Goal: Information Seeking & Learning: Check status

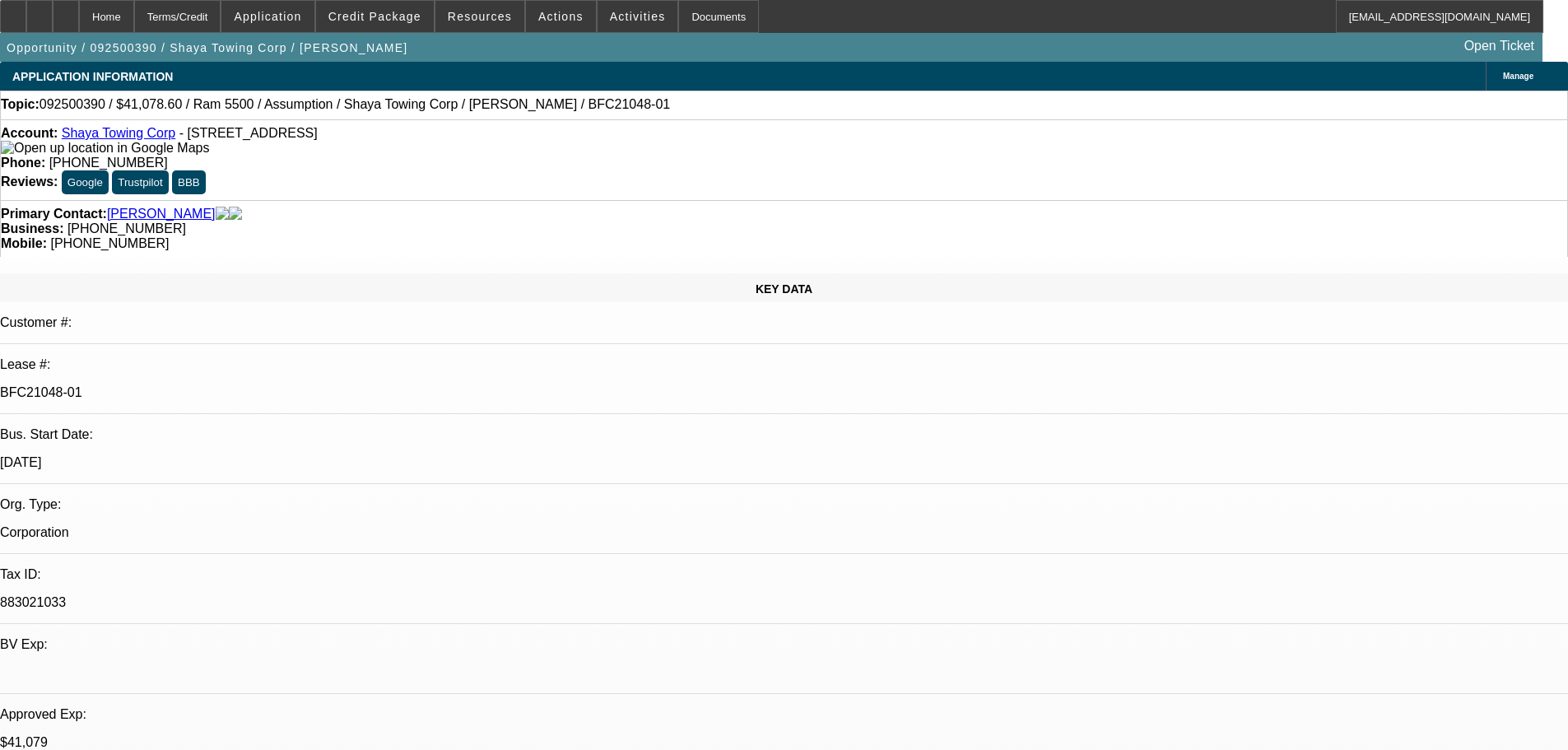
select select "0"
select select "2"
select select "0.1"
select select "0"
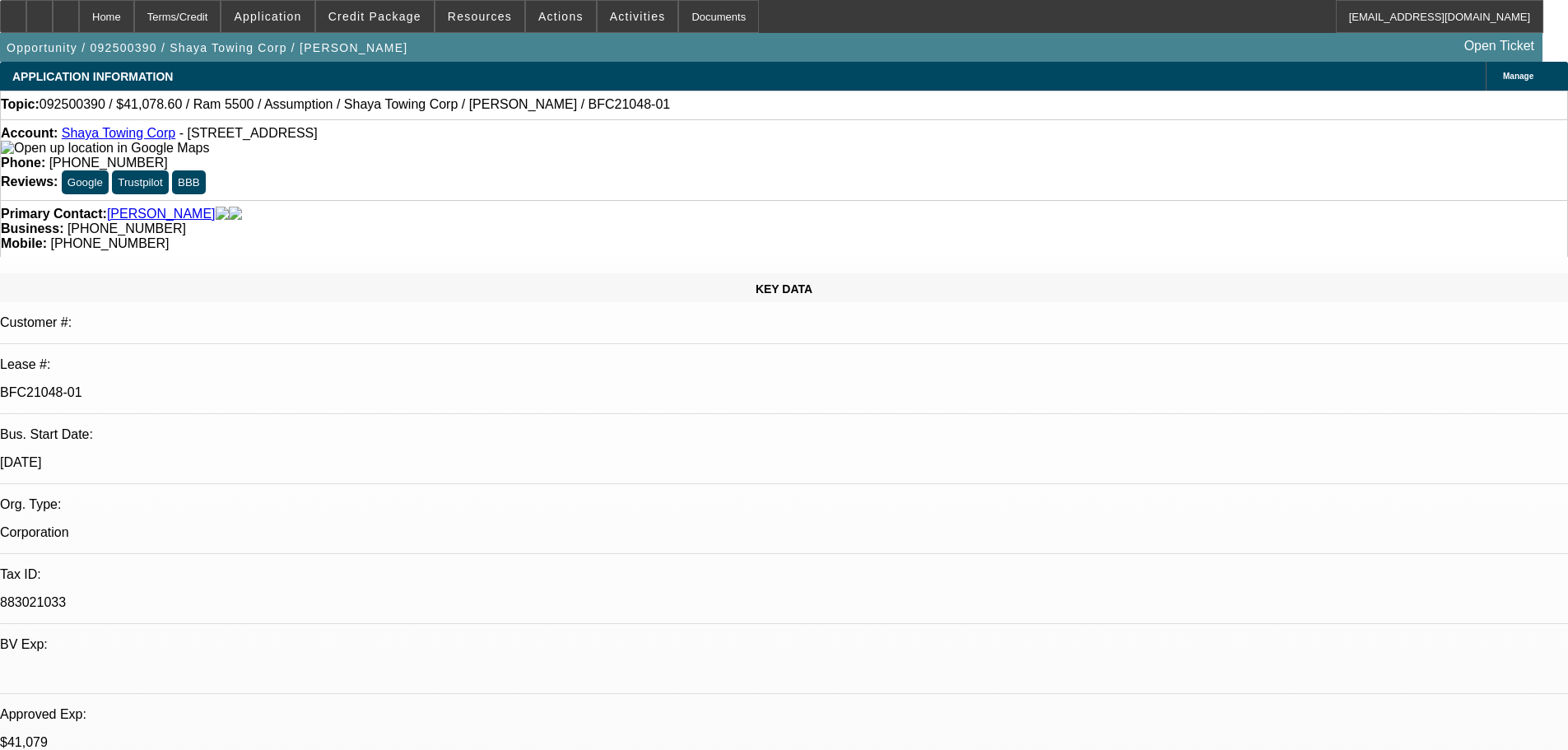
select select "0.1"
select select "2"
select select "4"
select select "1"
select select "4"
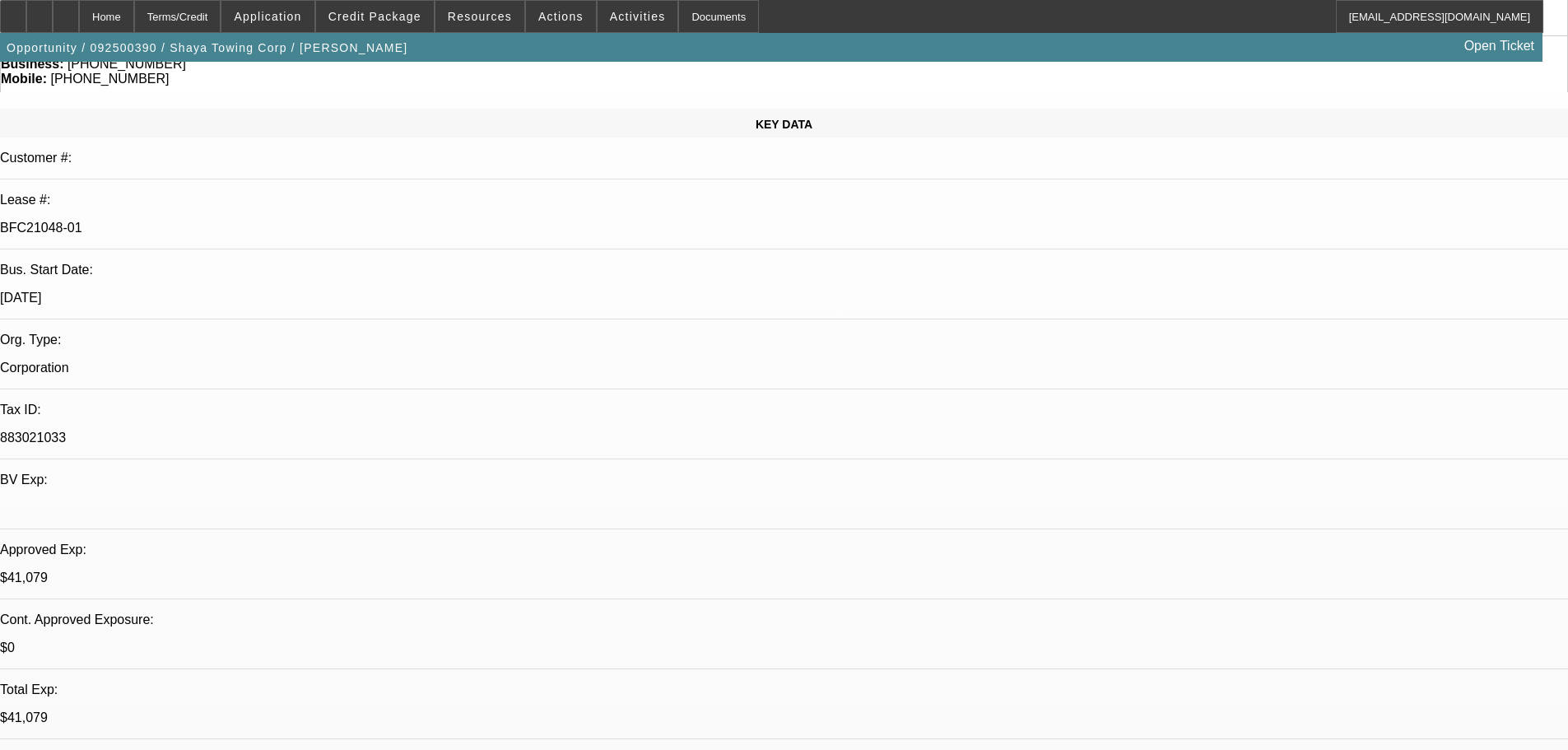
scroll to position [811, 0]
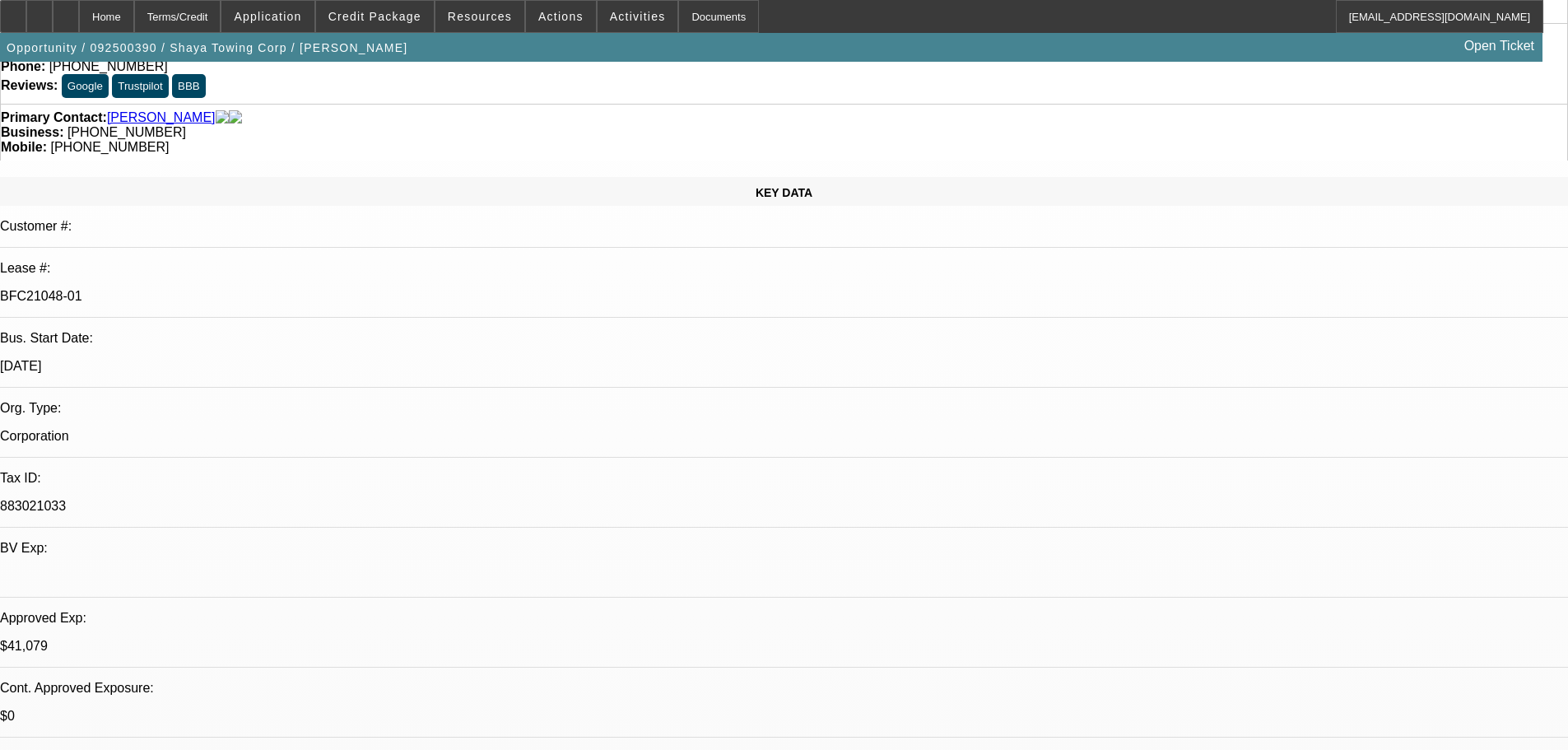
scroll to position [0, 0]
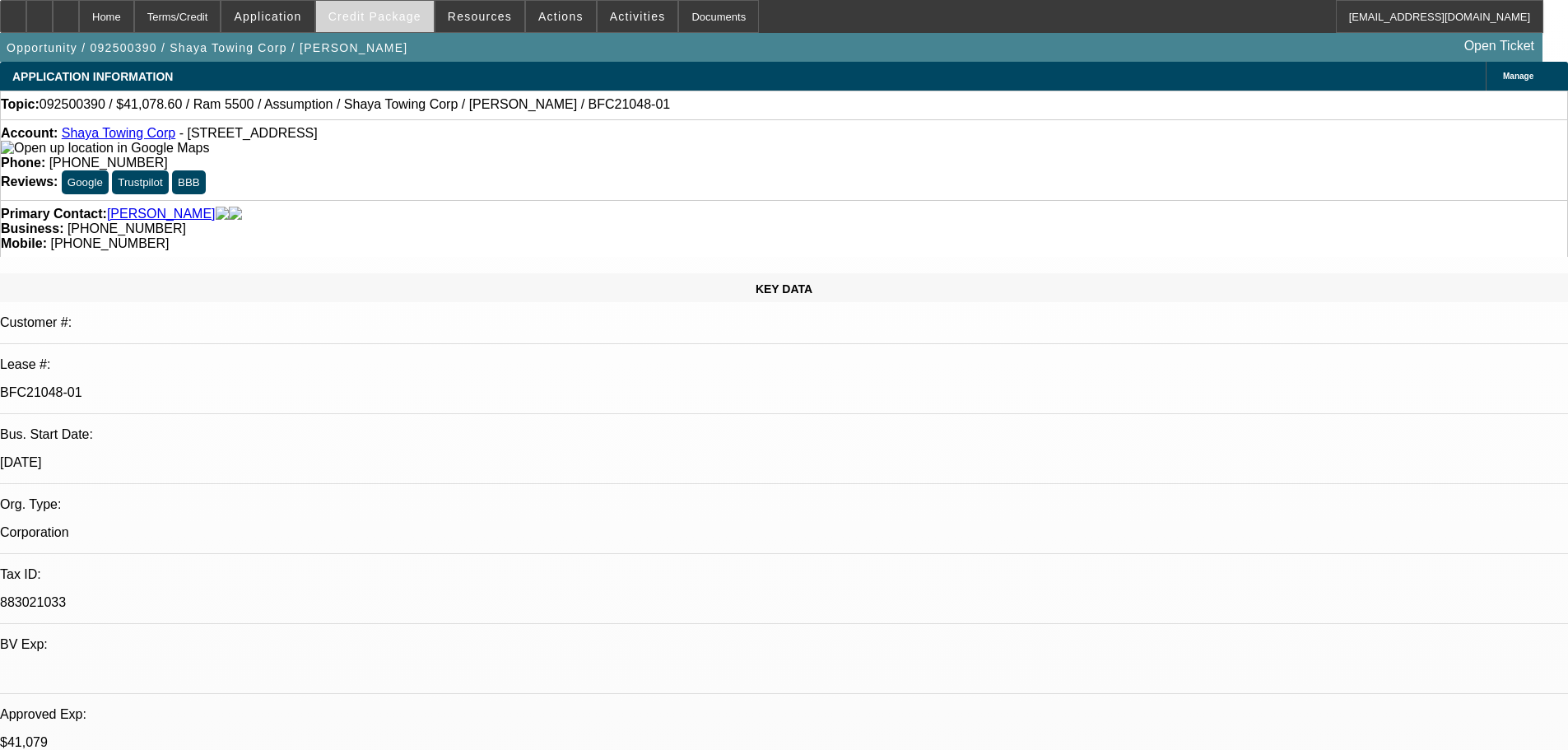
click at [393, 10] on span "Credit Package" at bounding box center [374, 16] width 93 height 13
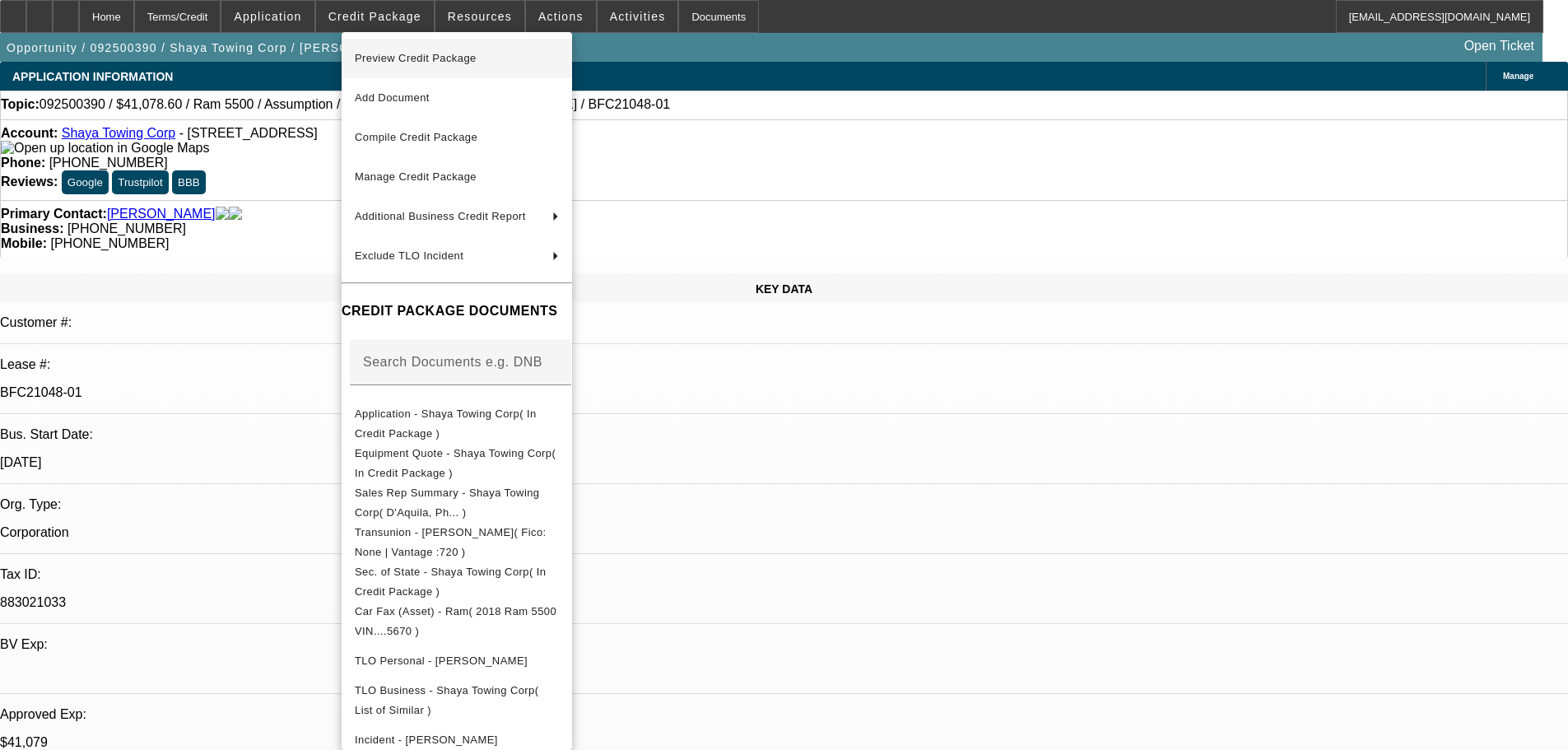
click at [420, 54] on span "Preview Credit Package" at bounding box center [416, 58] width 122 height 12
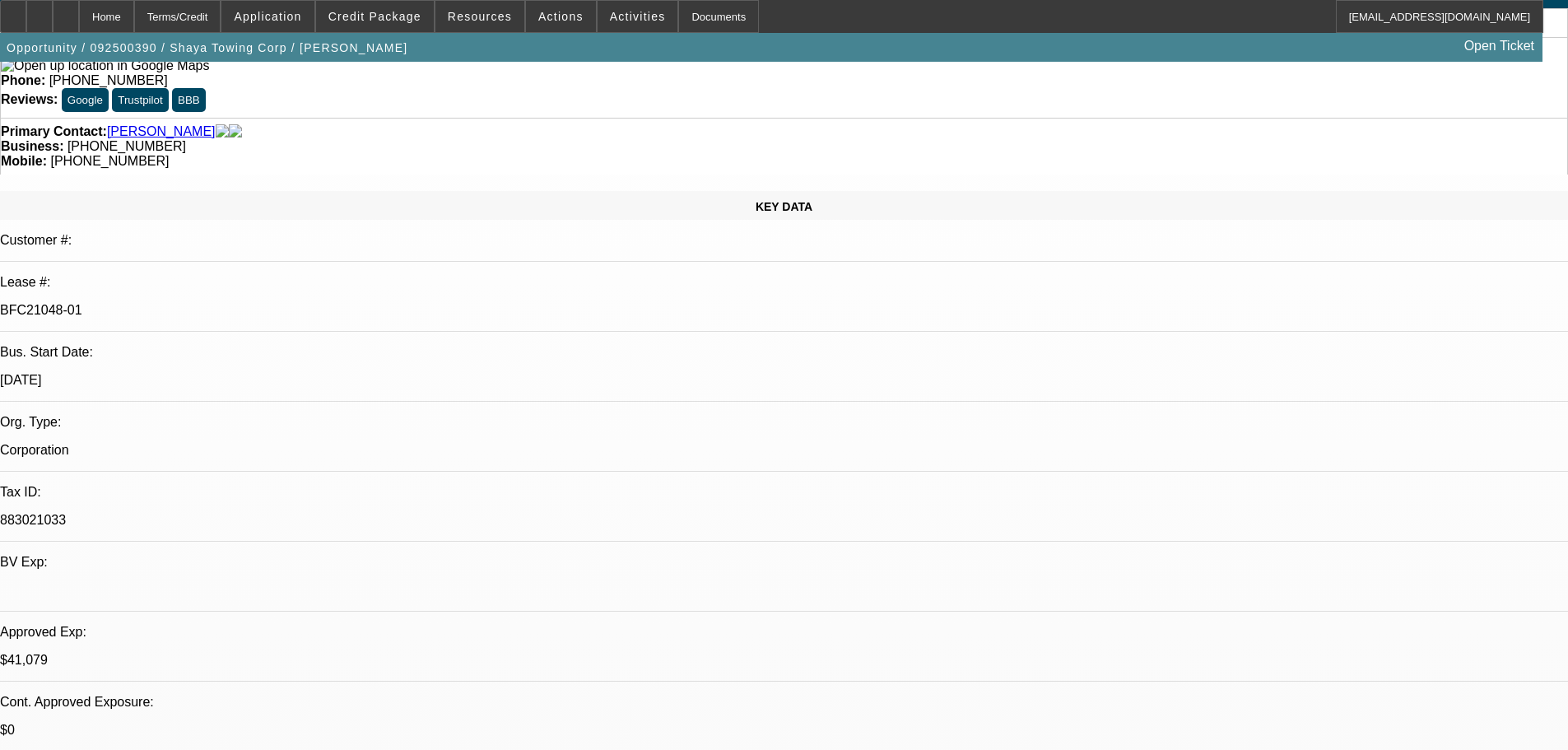
scroll to position [646, 0]
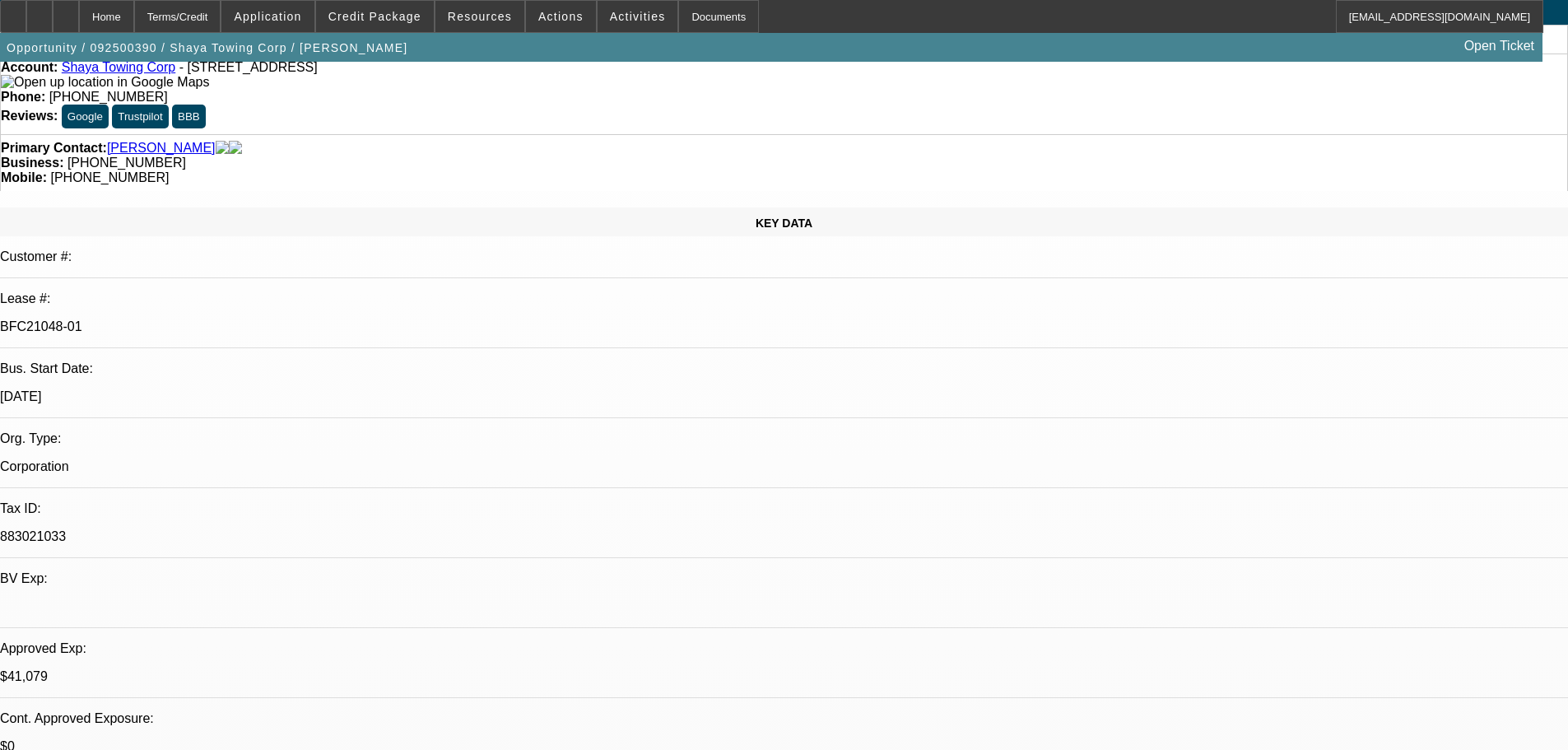
scroll to position [247, 0]
